Goal: Book appointment/travel/reservation

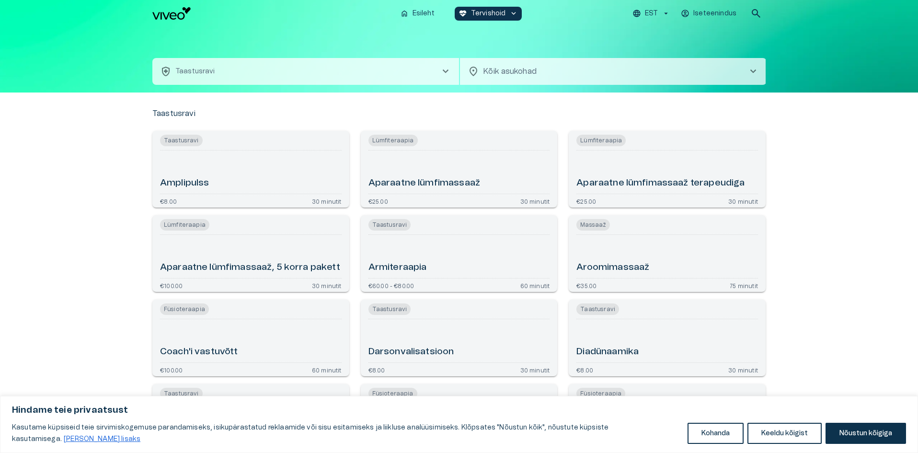
drag, startPoint x: 799, startPoint y: 59, endPoint x: 853, endPoint y: 130, distance: 88.6
click at [868, 430] on button "Nõustun kõigiga" at bounding box center [865, 432] width 80 height 21
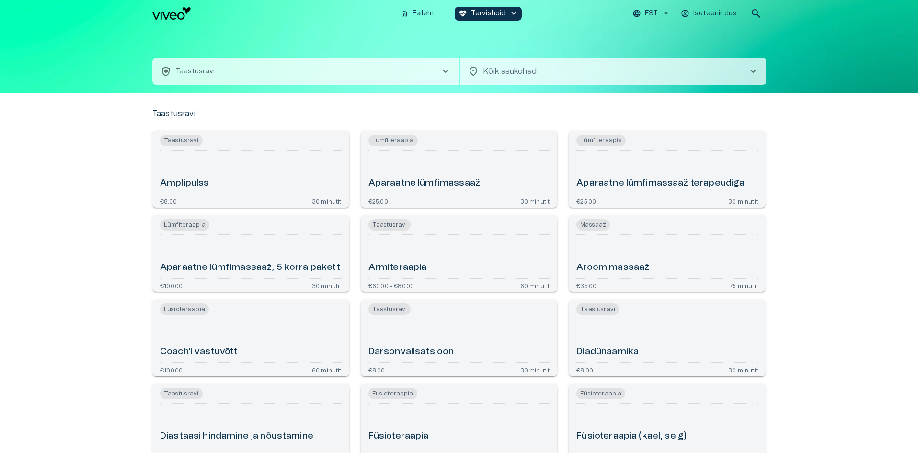
click at [448, 70] on span "chevron_right" at bounding box center [445, 71] width 11 height 11
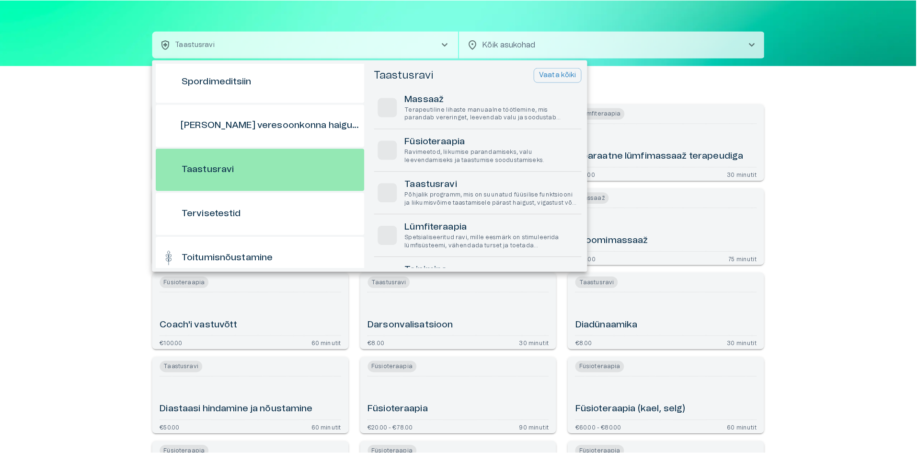
scroll to position [756, 0]
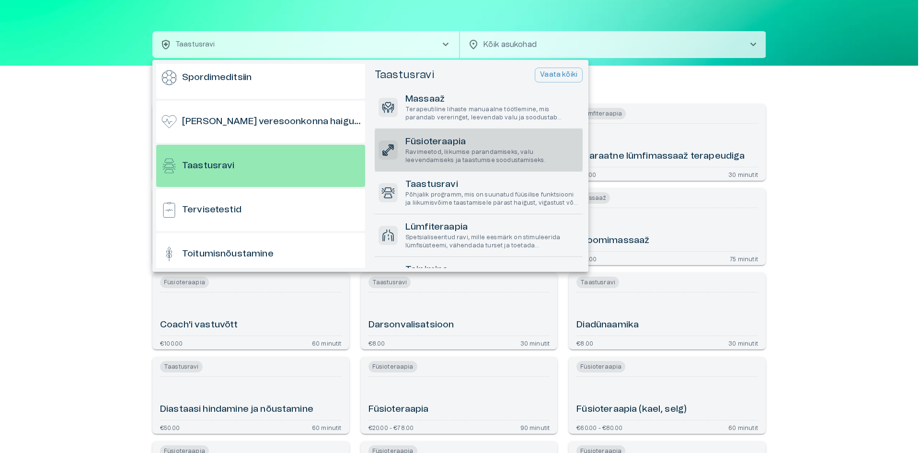
click at [440, 153] on p "Ravimeetod, liikumise parandamiseks, valu leevendamiseks ja taastumise soodusta…" at bounding box center [491, 156] width 173 height 16
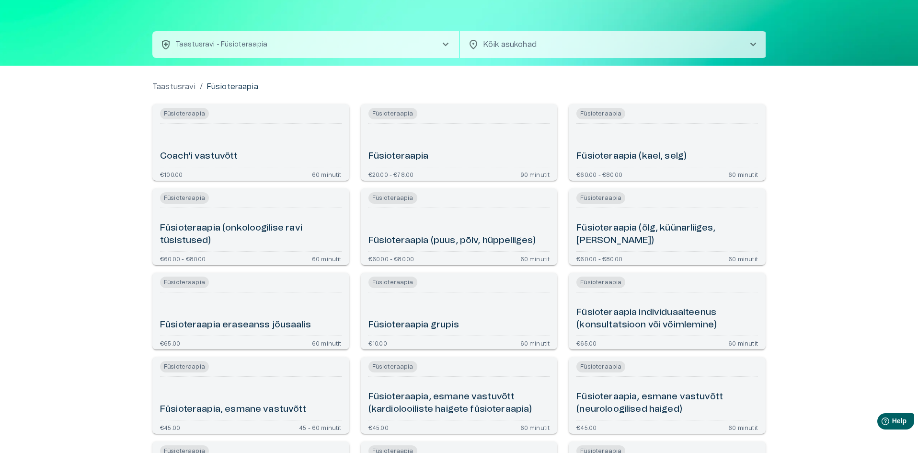
click at [754, 43] on span "chevron_right" at bounding box center [752, 44] width 11 height 11
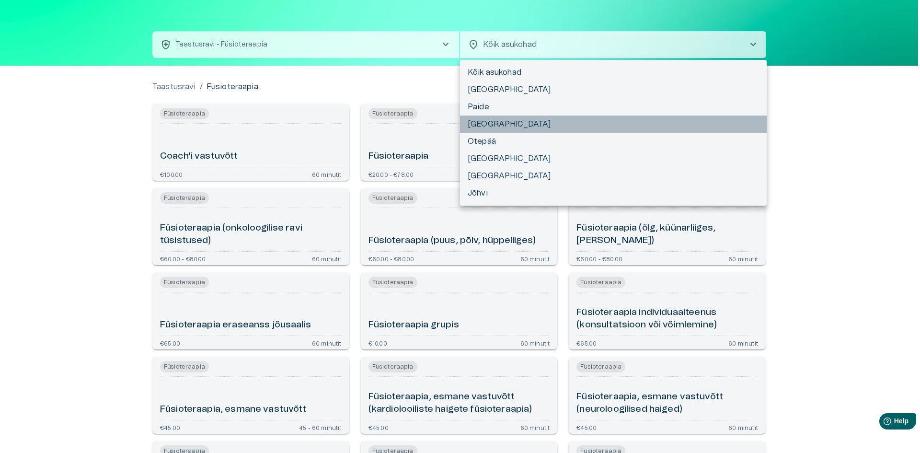
click at [582, 123] on li "[GEOGRAPHIC_DATA]" at bounding box center [613, 123] width 307 height 17
type input "**********"
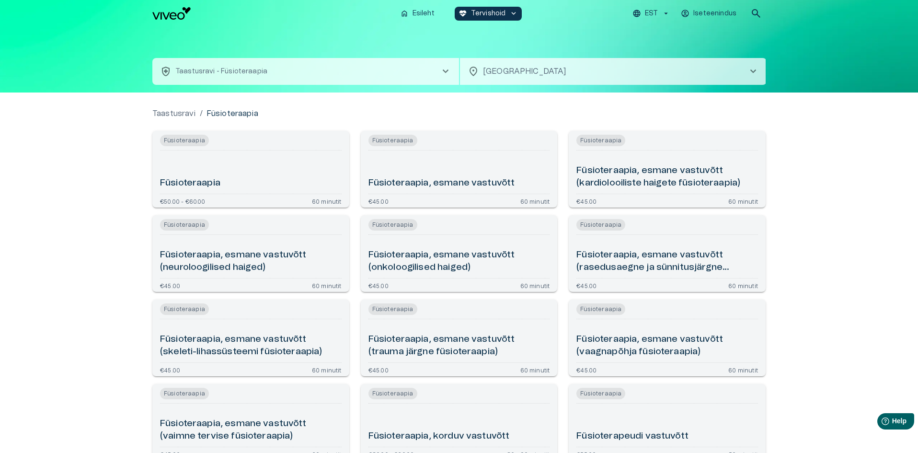
click at [436, 155] on div "Füsioteraapia, esmane vastuvõtt" at bounding box center [459, 171] width 182 height 35
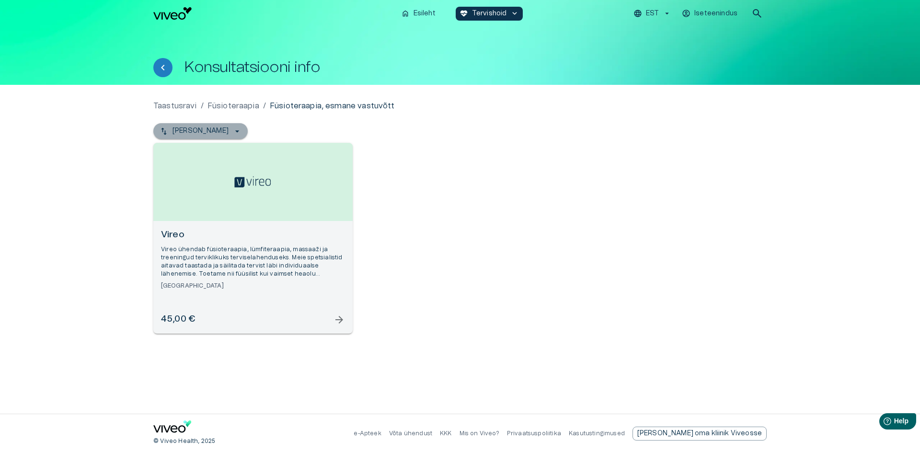
click at [232, 134] on icon "button" at bounding box center [237, 131] width 10 height 10
click at [414, 13] on p "Esileht" at bounding box center [424, 14] width 22 height 10
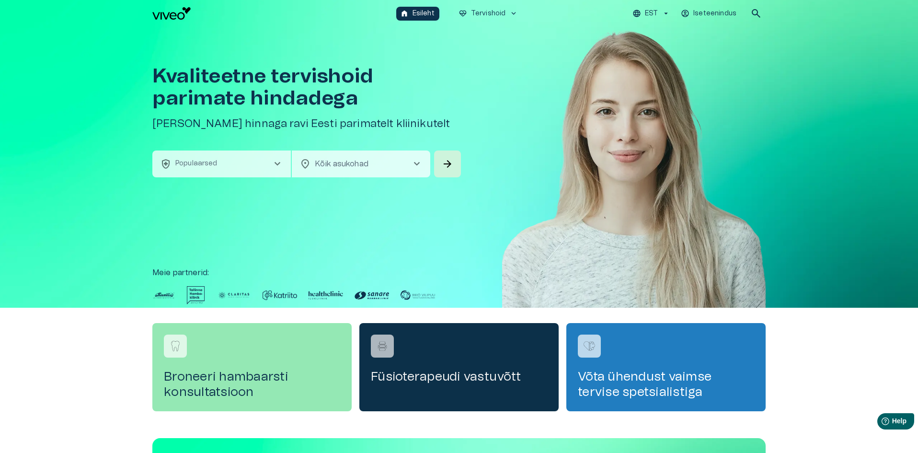
click at [475, 379] on h4 "Füsioterapeudi vastuvõtt" at bounding box center [459, 376] width 176 height 15
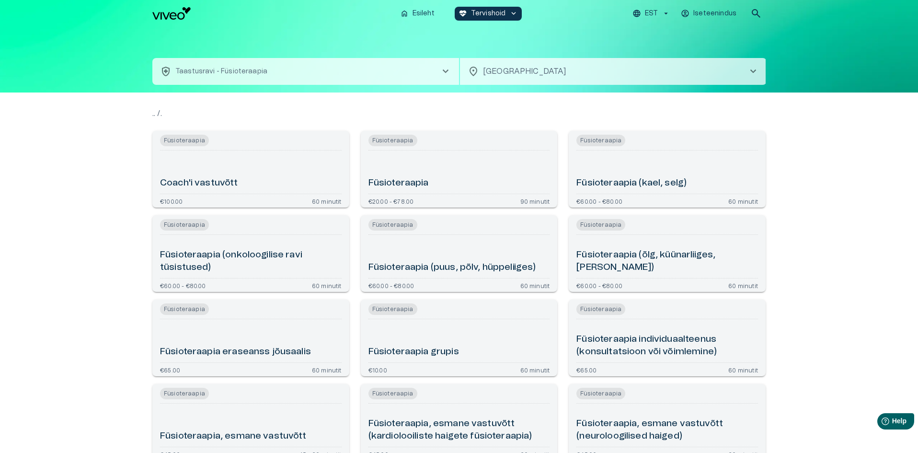
scroll to position [27, 0]
